Goal: Information Seeking & Learning: Learn about a topic

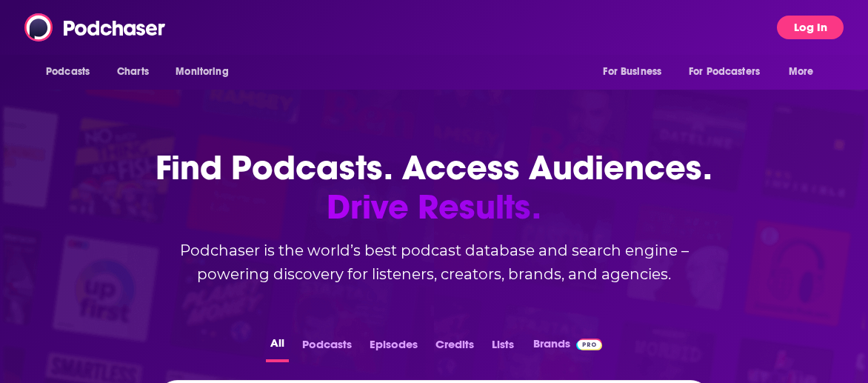
click at [800, 26] on button "Log In" at bounding box center [810, 28] width 67 height 24
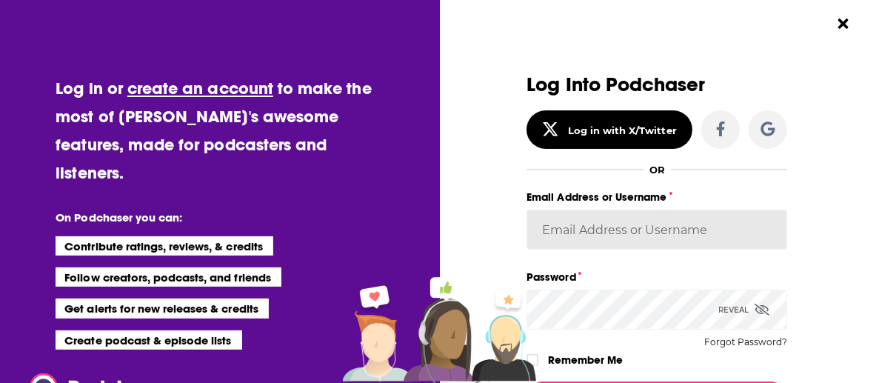
type input "[PERSON_NAME].[PERSON_NAME]"
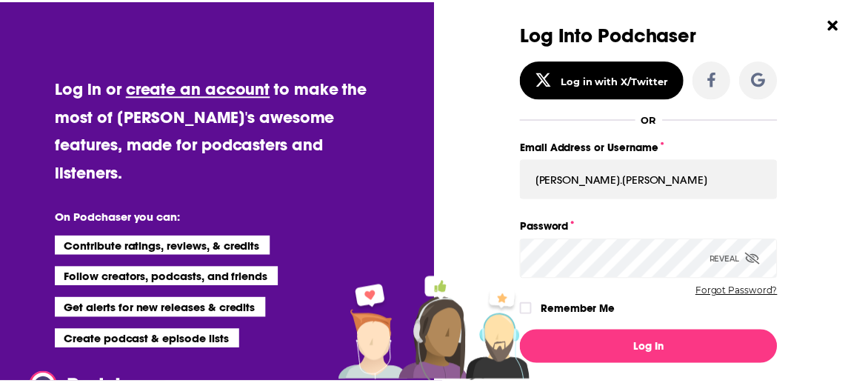
scroll to position [74, 0]
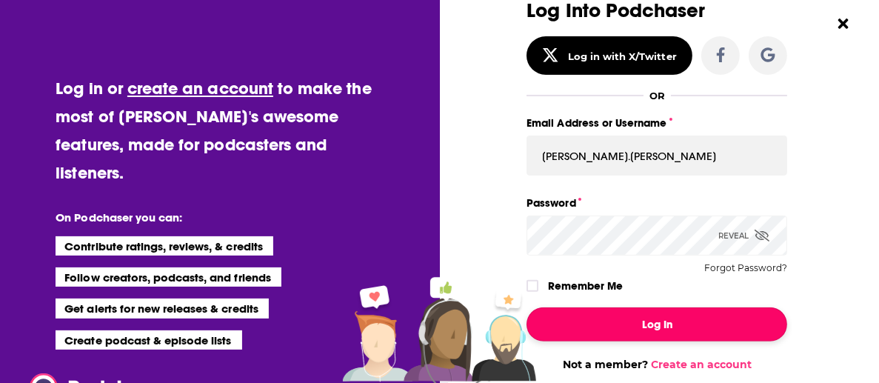
click at [685, 322] on button "Log In" at bounding box center [657, 324] width 261 height 34
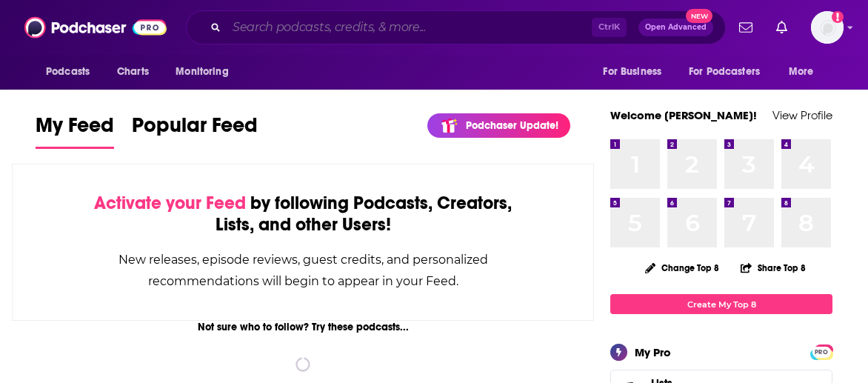
click at [373, 32] on input "Search podcasts, credits, & more..." at bounding box center [409, 28] width 365 height 24
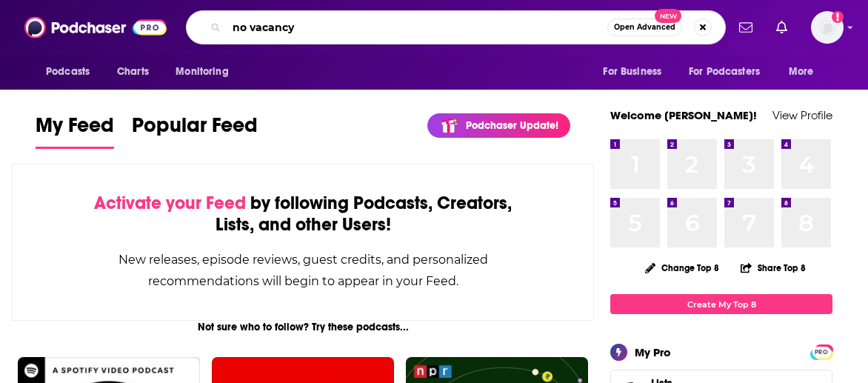
type input "no vacancy"
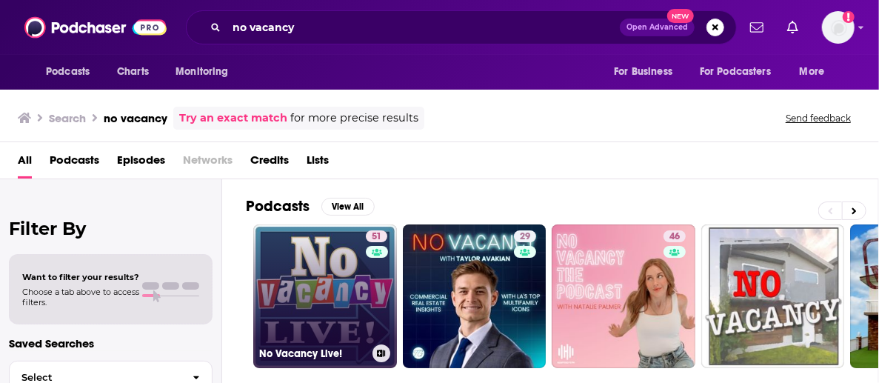
click at [323, 250] on link "51 No Vacancy Live!" at bounding box center [325, 296] width 144 height 144
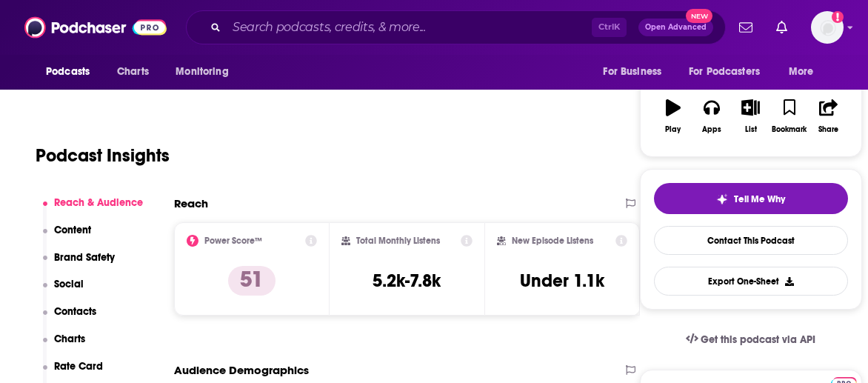
scroll to position [222, 0]
